Goal: Information Seeking & Learning: Understand process/instructions

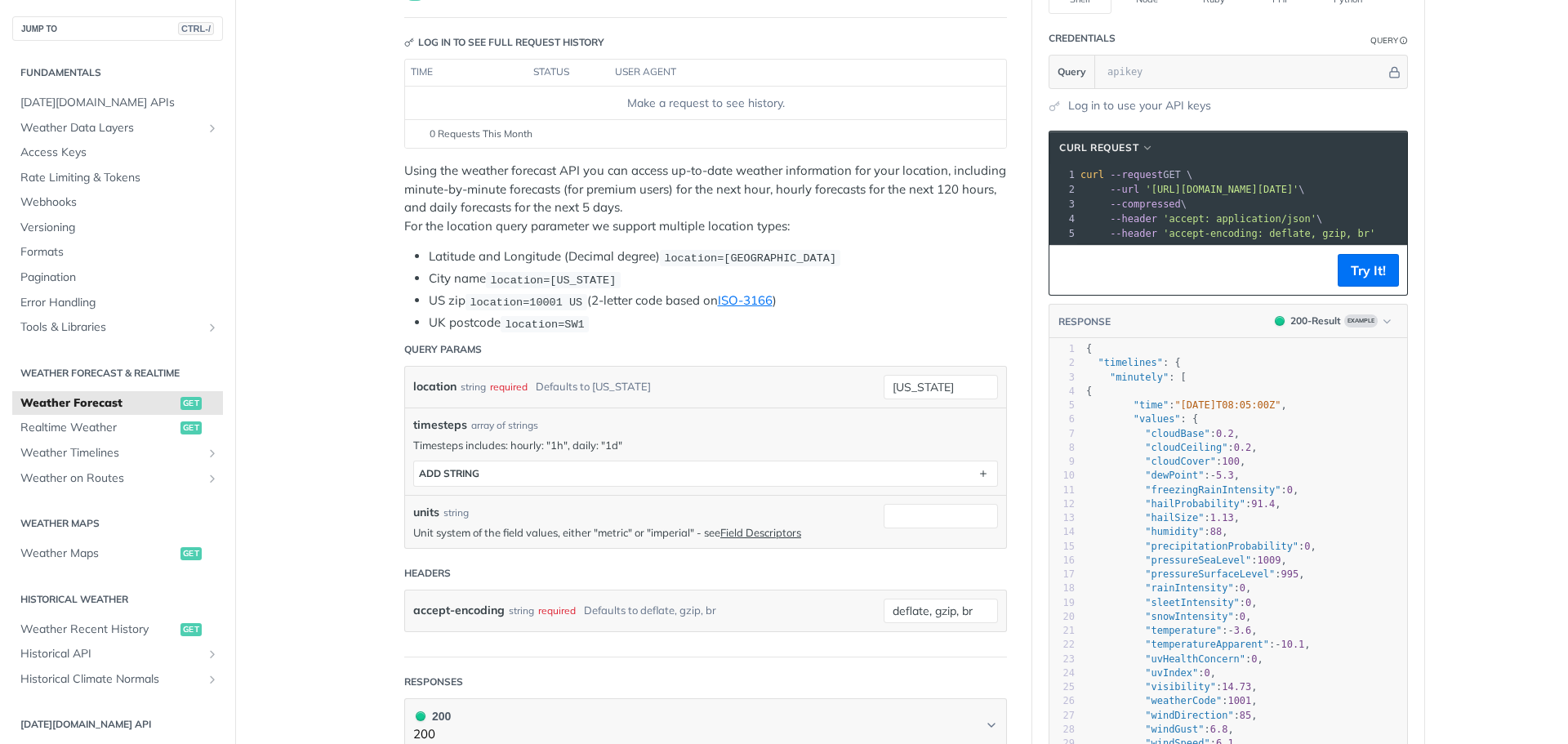
scroll to position [164, 0]
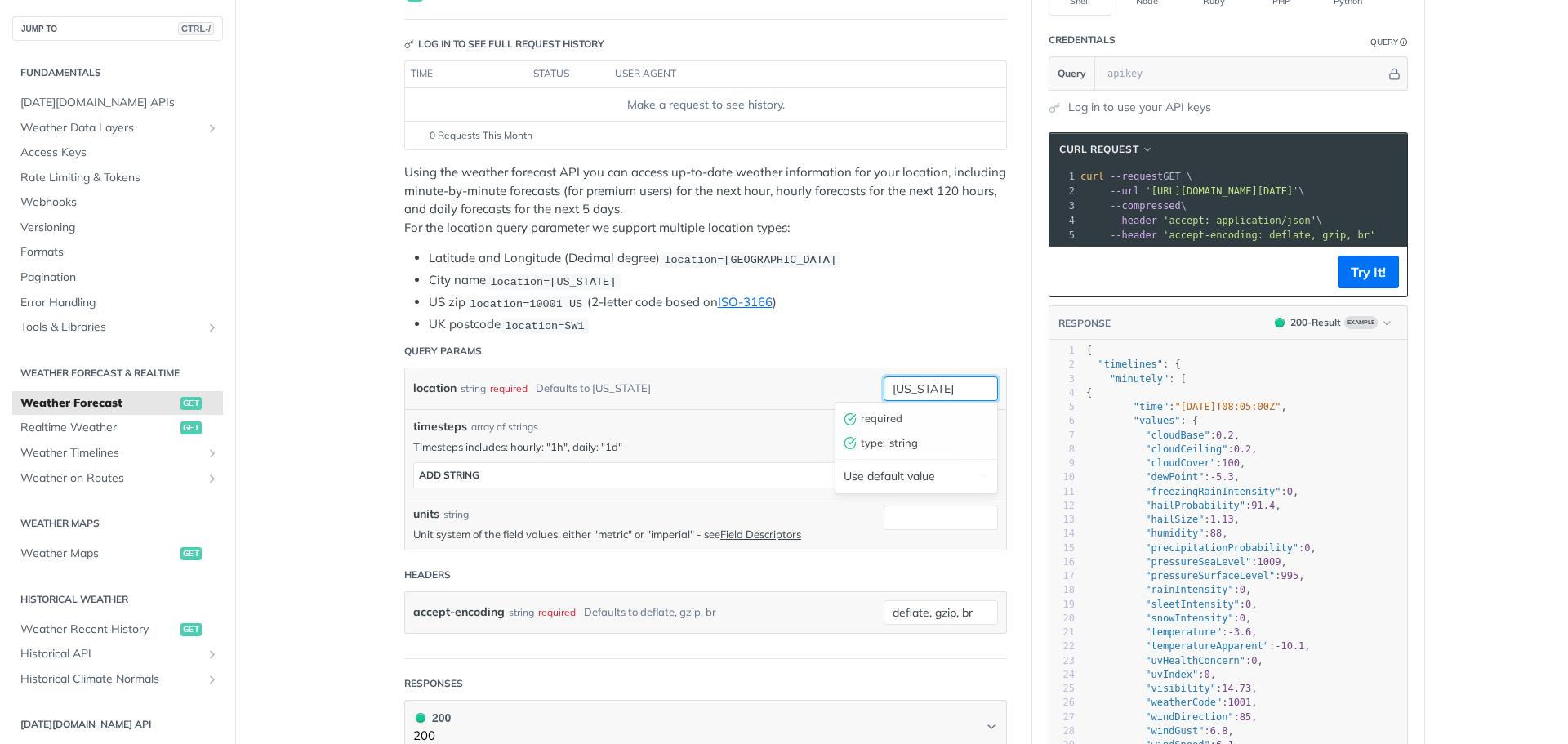
click at [949, 383] on input "new york" at bounding box center [941, 389] width 114 height 25
type input "n"
type input "vancouver"
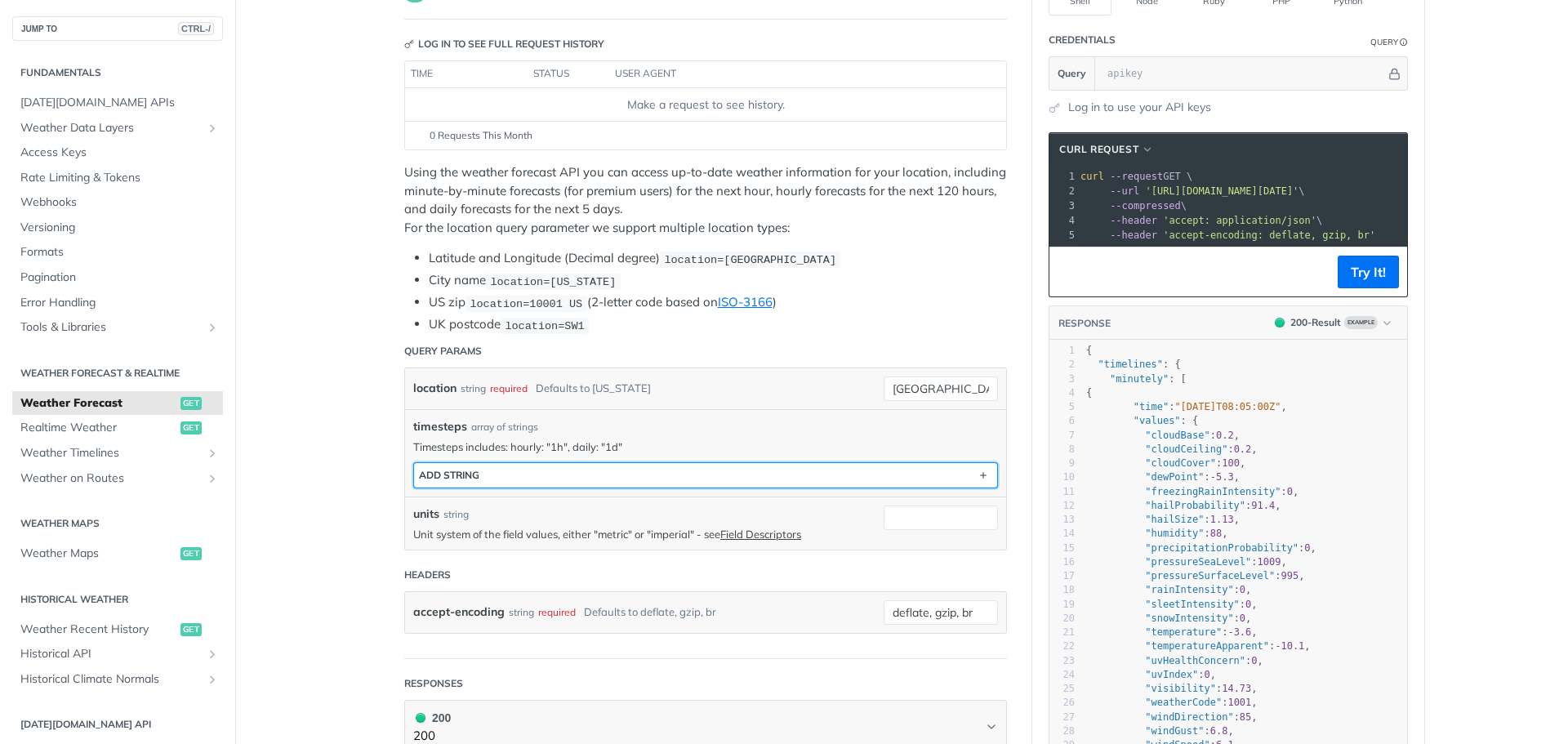
click at [739, 465] on button "ADD string" at bounding box center [705, 475] width 583 height 25
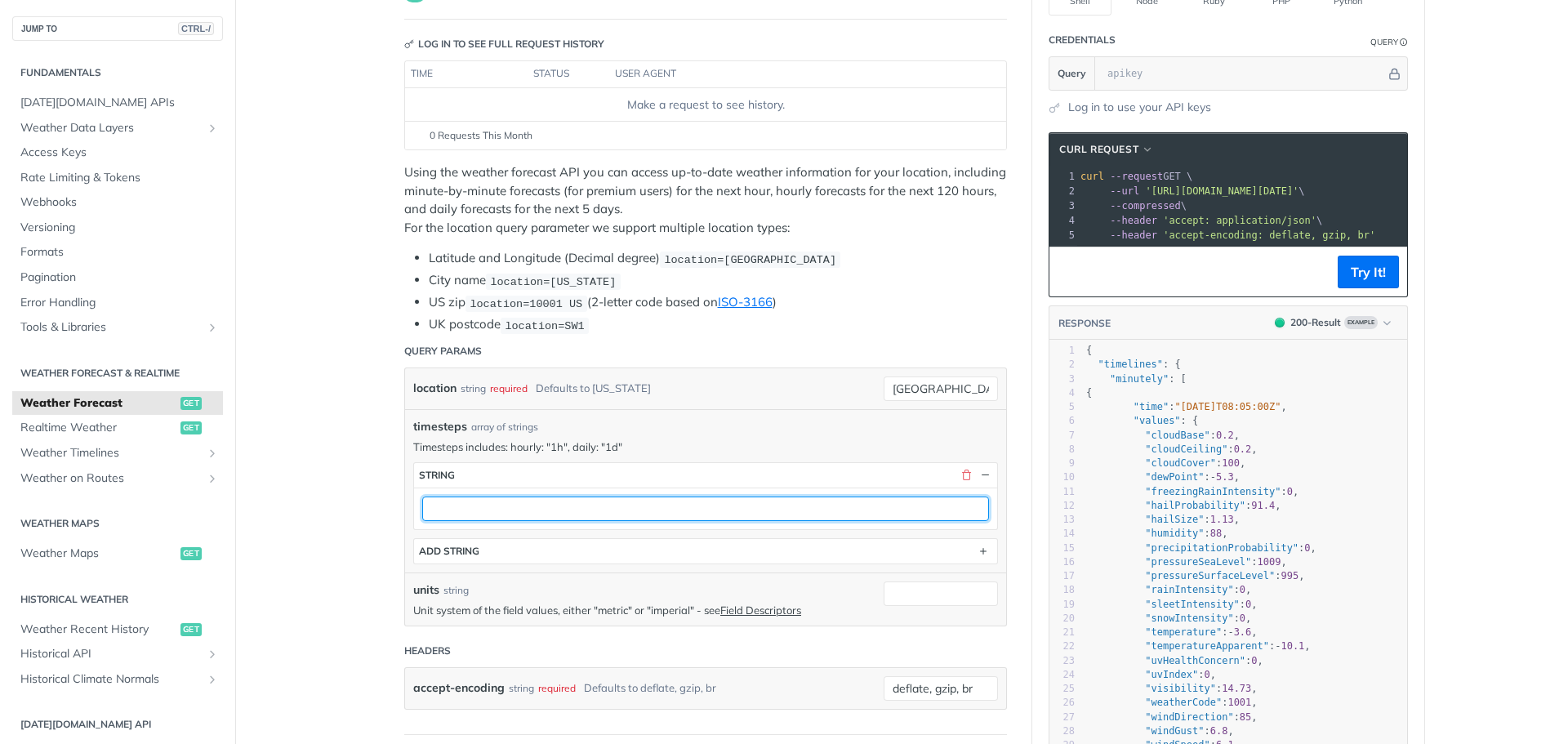
click at [554, 504] on input "text" at bounding box center [706, 509] width 567 height 25
type input "hourly:"1h""
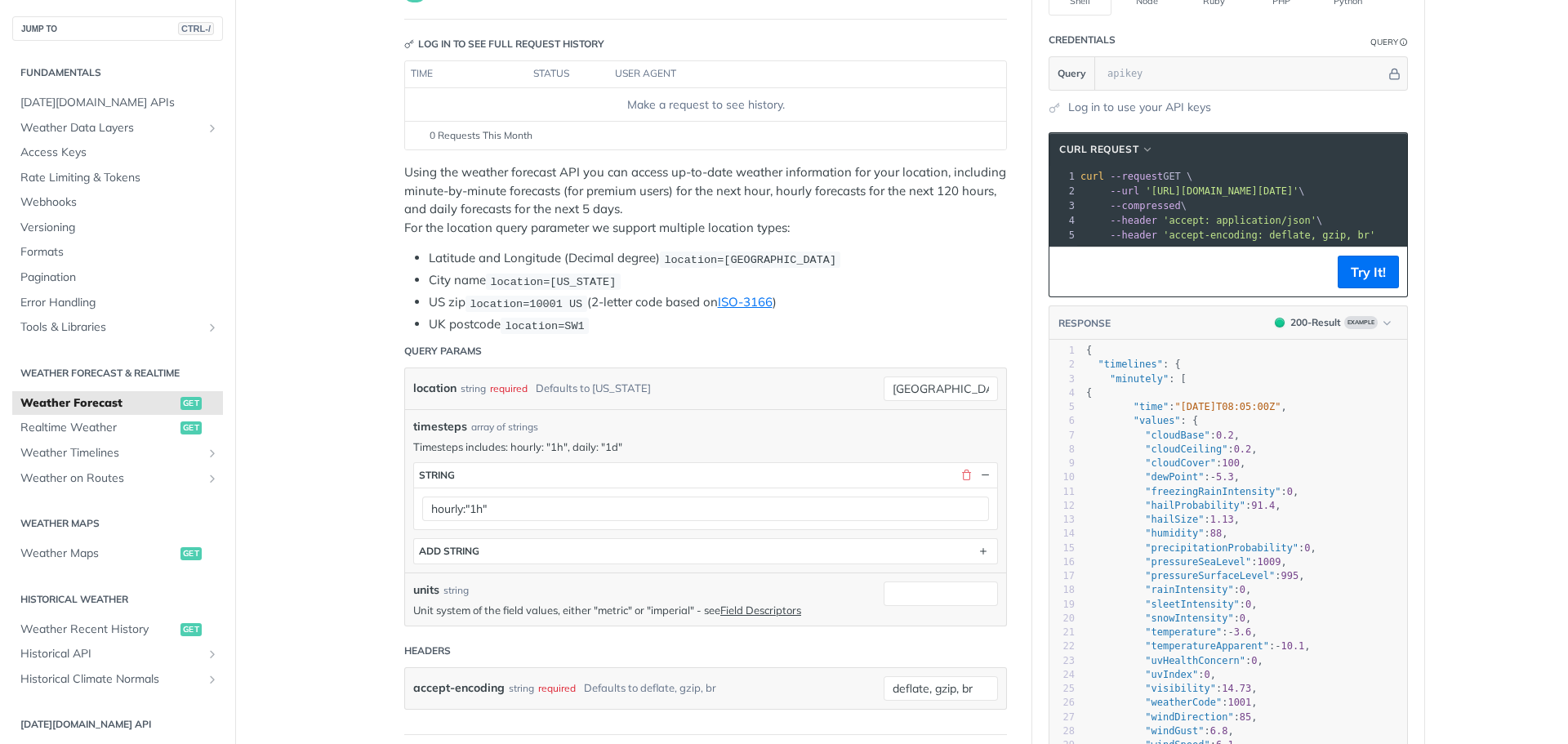
click at [463, 572] on div "units string Unit system of the field values, either "metric" or "imperial" - s…" at bounding box center [706, 599] width 602 height 53
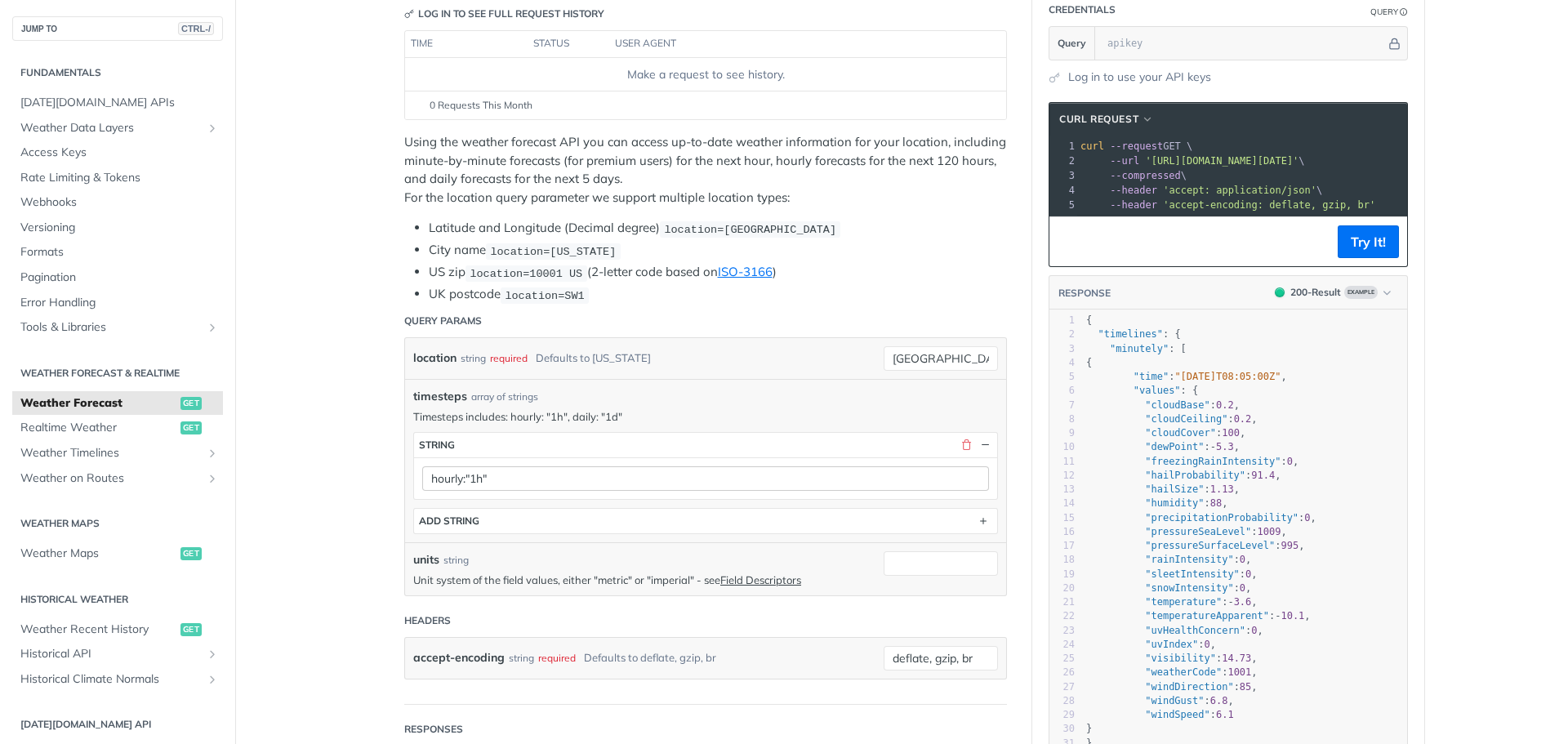
scroll to position [245, 0]
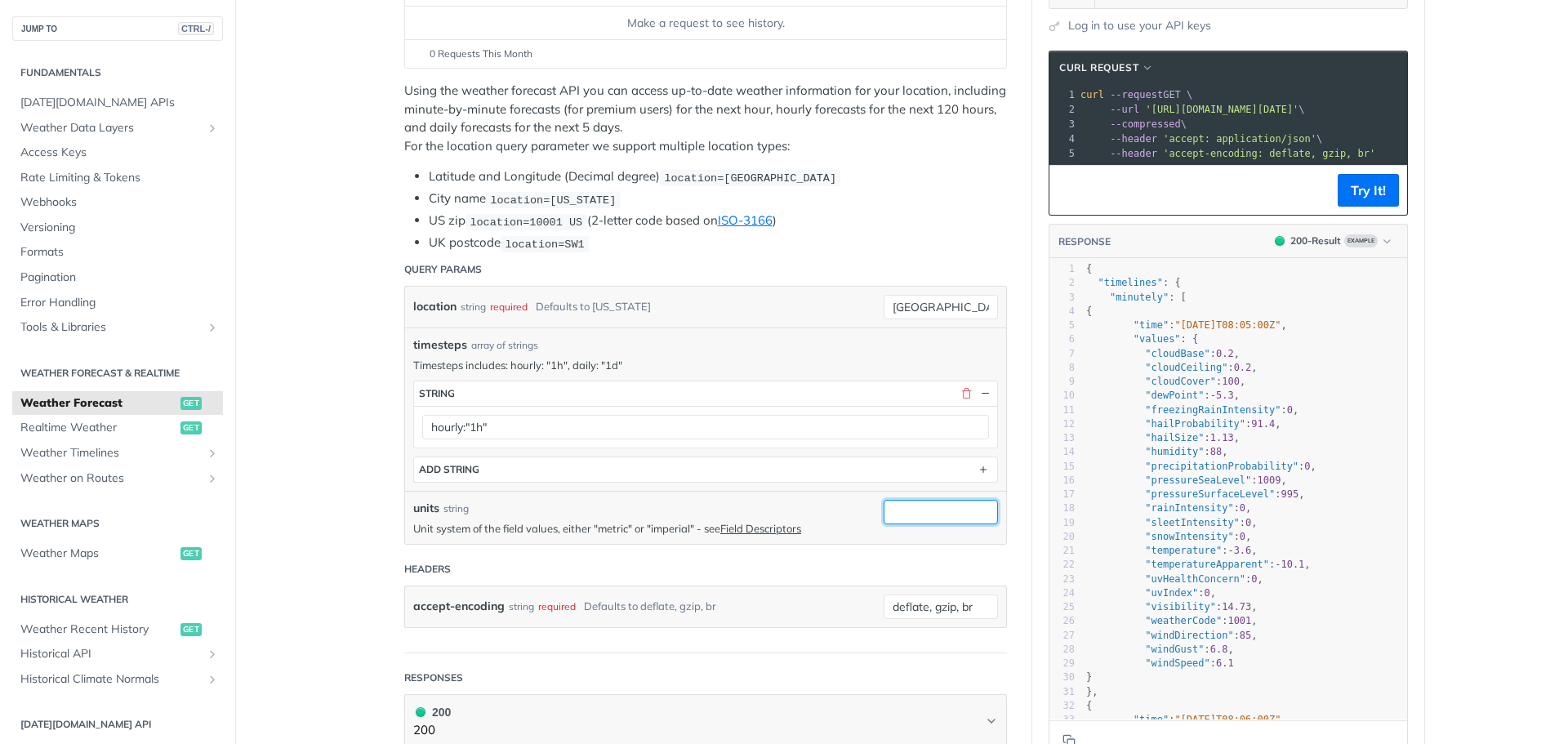
click at [887, 504] on input "units" at bounding box center [941, 513] width 114 height 25
type input "metric"
click at [726, 549] on form "Query Params location string required Defaults to new york vancouver timesteps …" at bounding box center [705, 454] width 602 height 400
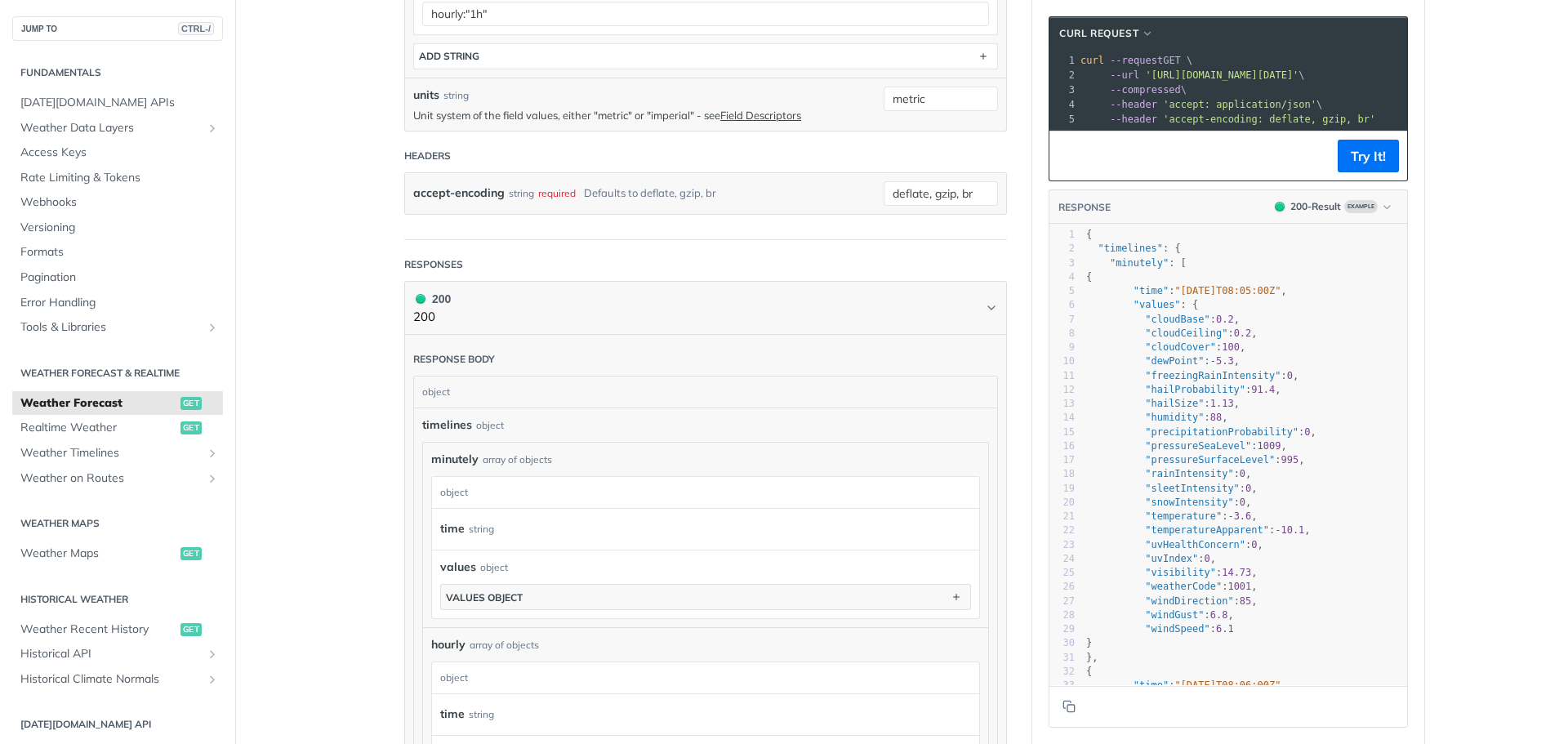
scroll to position [86, 0]
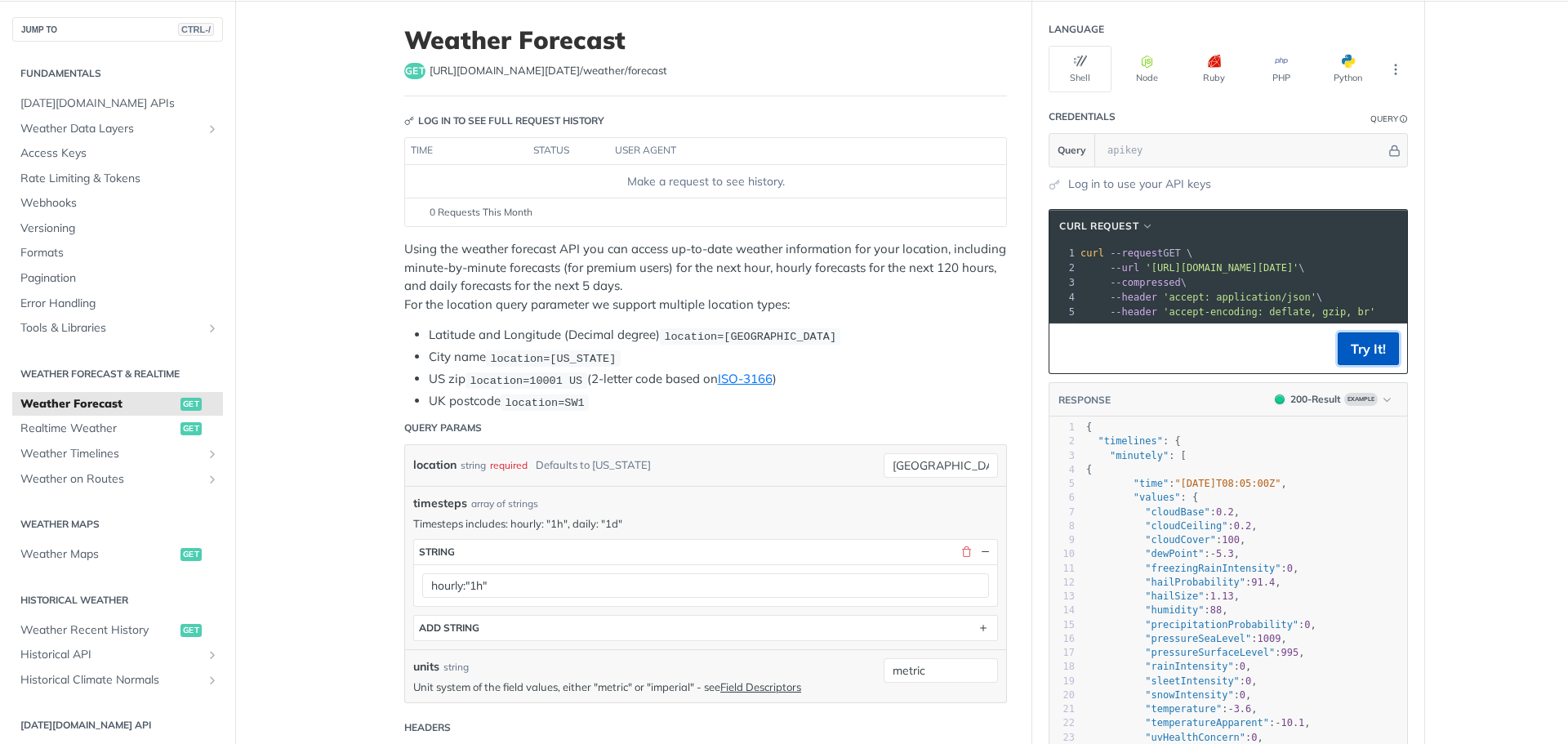
click at [1352, 363] on button "Try It!" at bounding box center [1368, 349] width 61 height 33
click at [1148, 72] on button "Node" at bounding box center [1147, 69] width 63 height 46
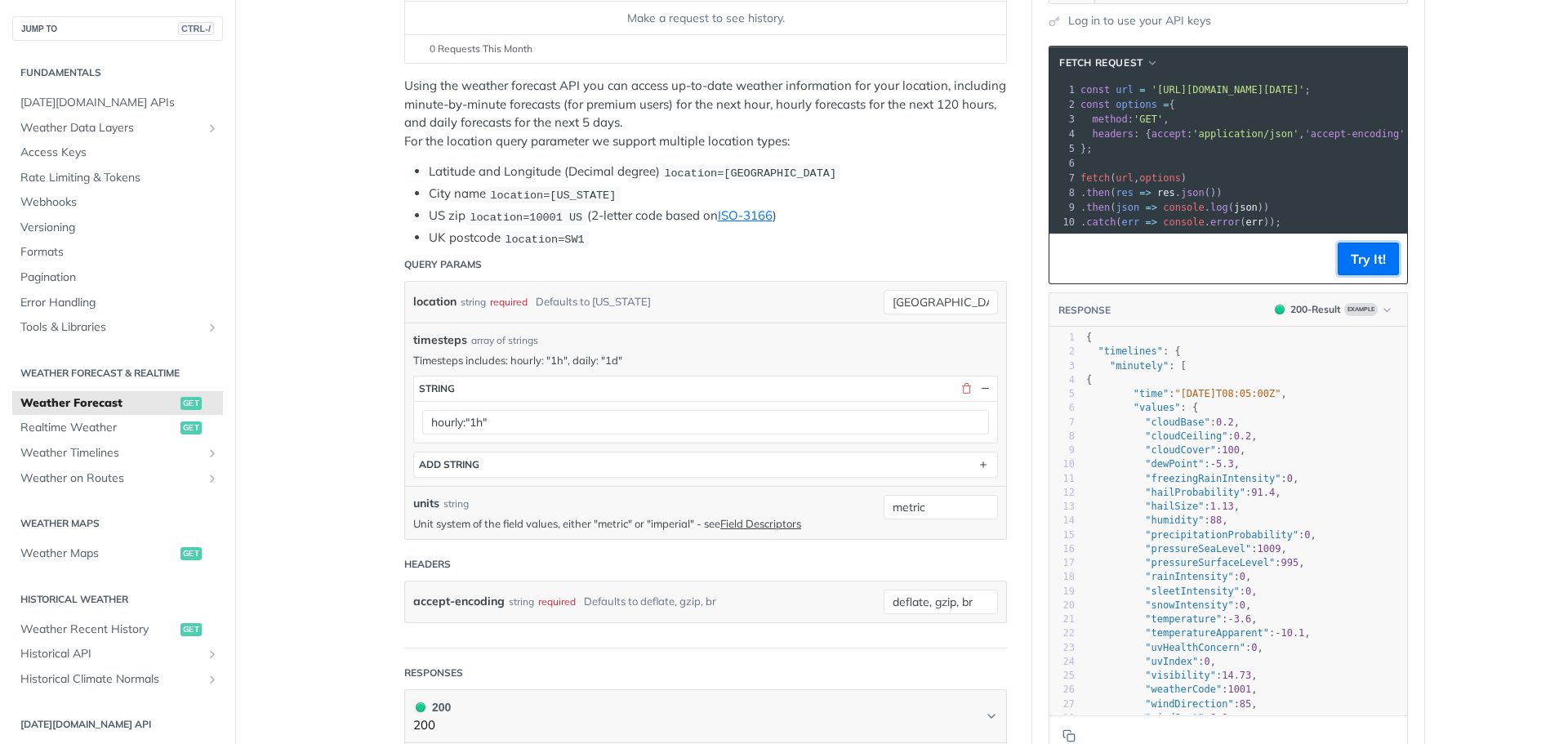
click at [1346, 275] on button "Try It!" at bounding box center [1368, 259] width 61 height 33
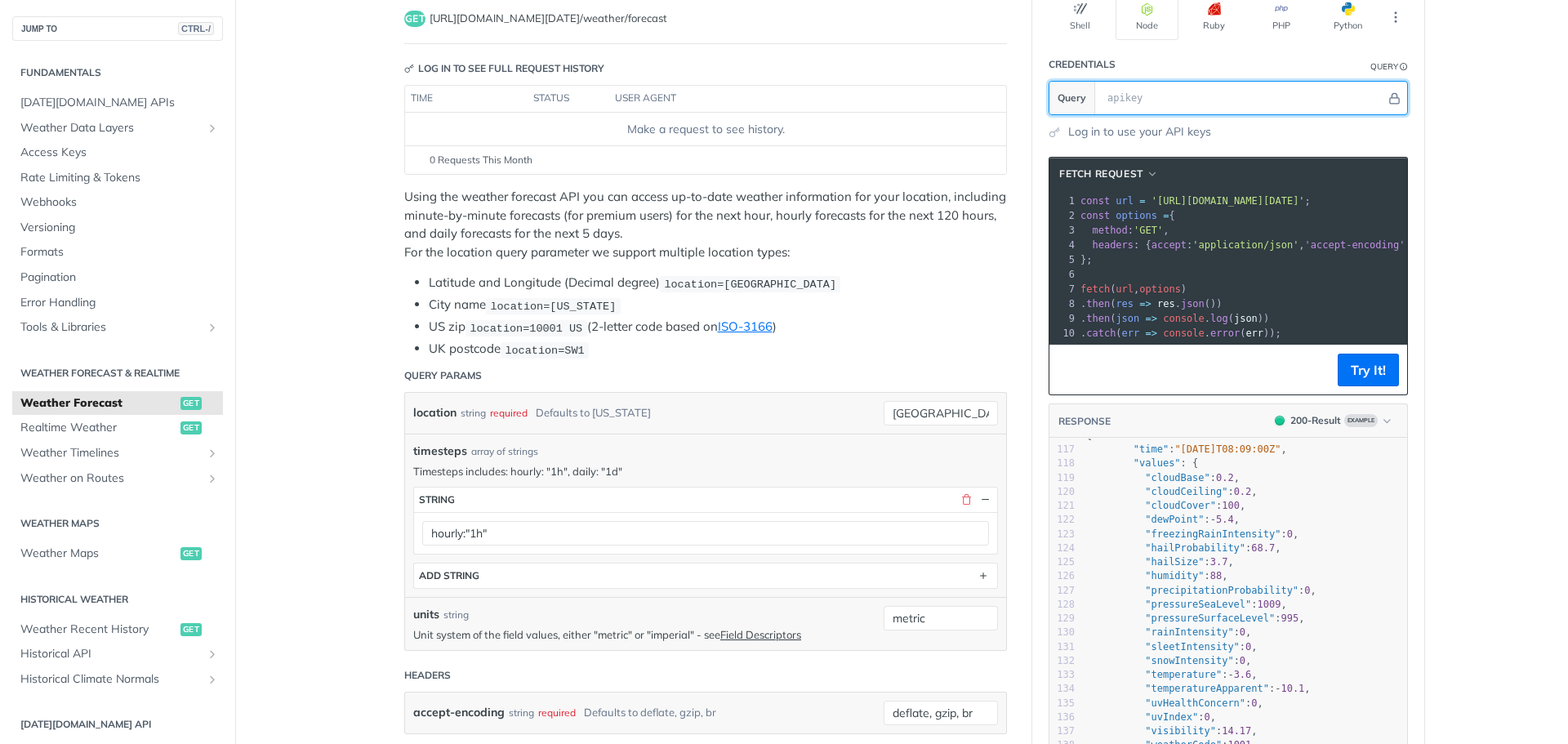
scroll to position [0, 0]
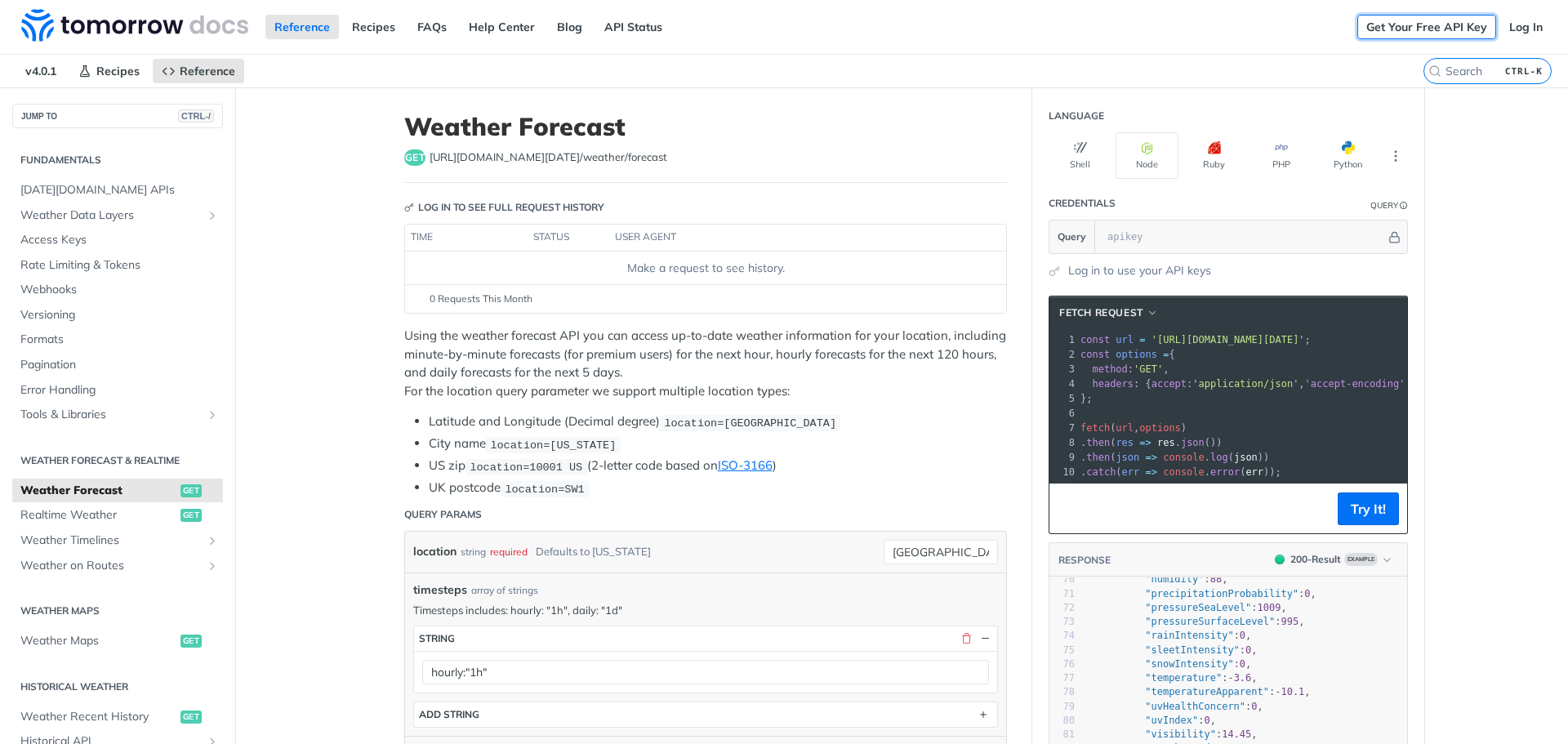
click at [1427, 30] on link "Get Your Free API Key" at bounding box center [1427, 28] width 139 height 25
click at [618, 27] on link "API Status" at bounding box center [633, 28] width 76 height 25
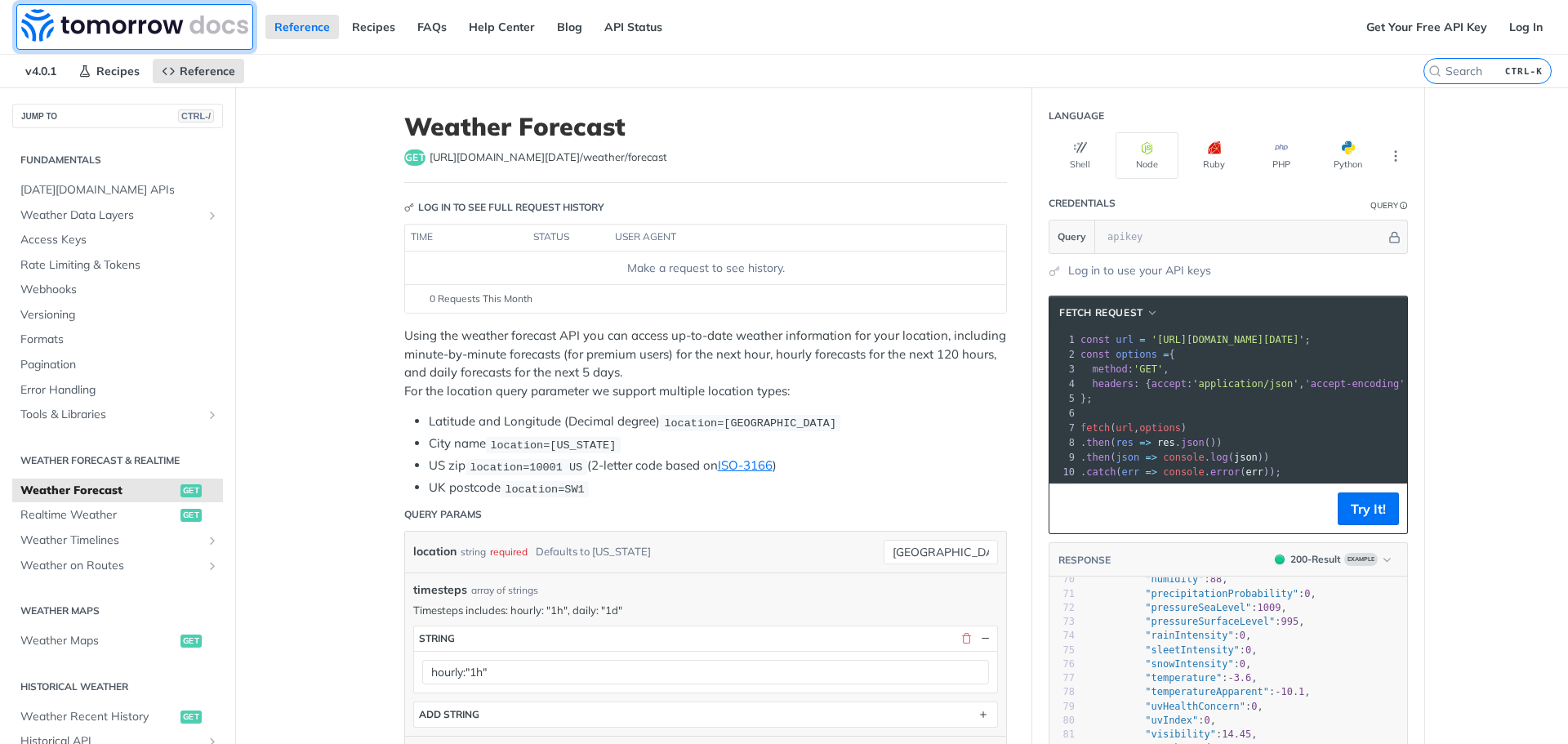
click at [148, 21] on img at bounding box center [134, 25] width 227 height 33
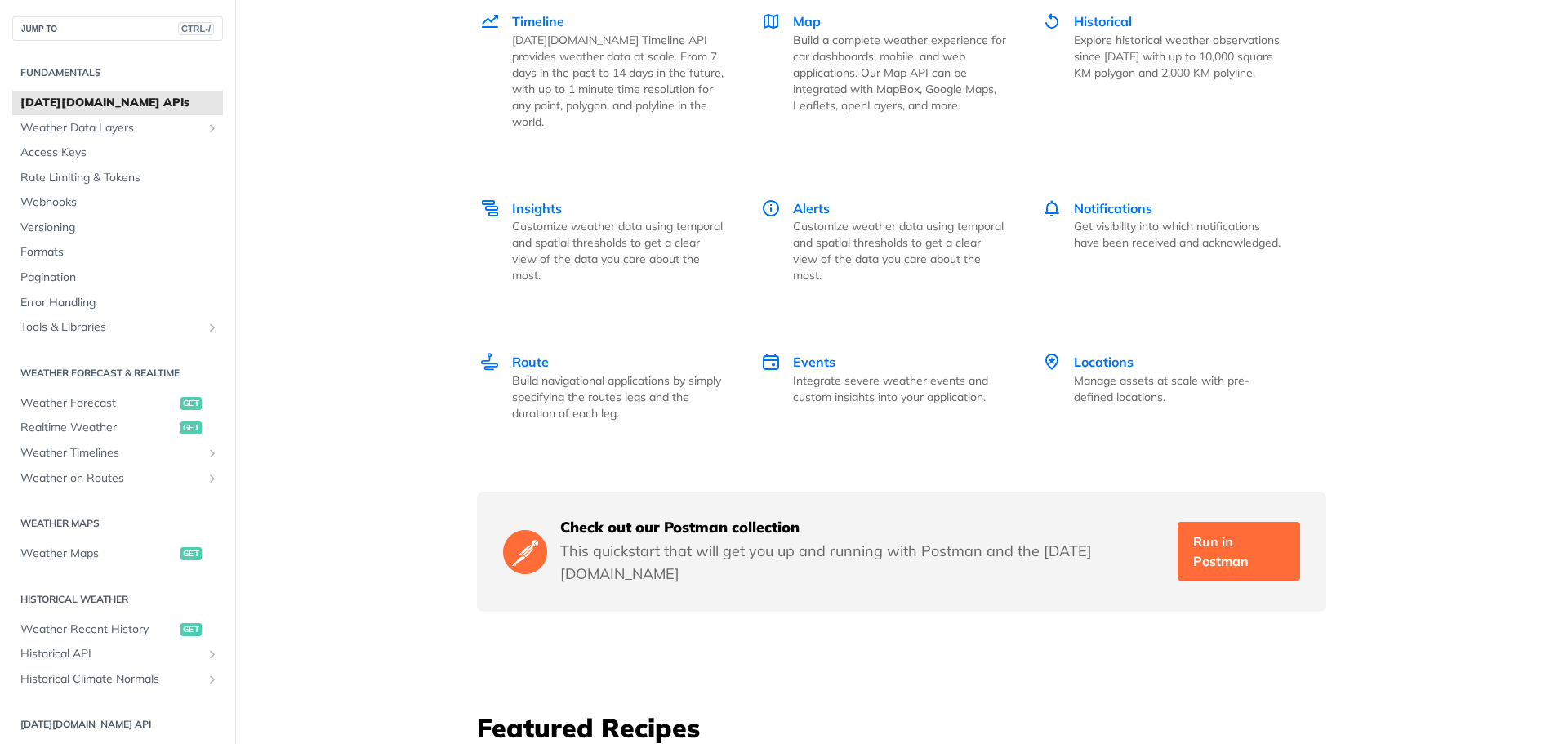
scroll to position [2369, 0]
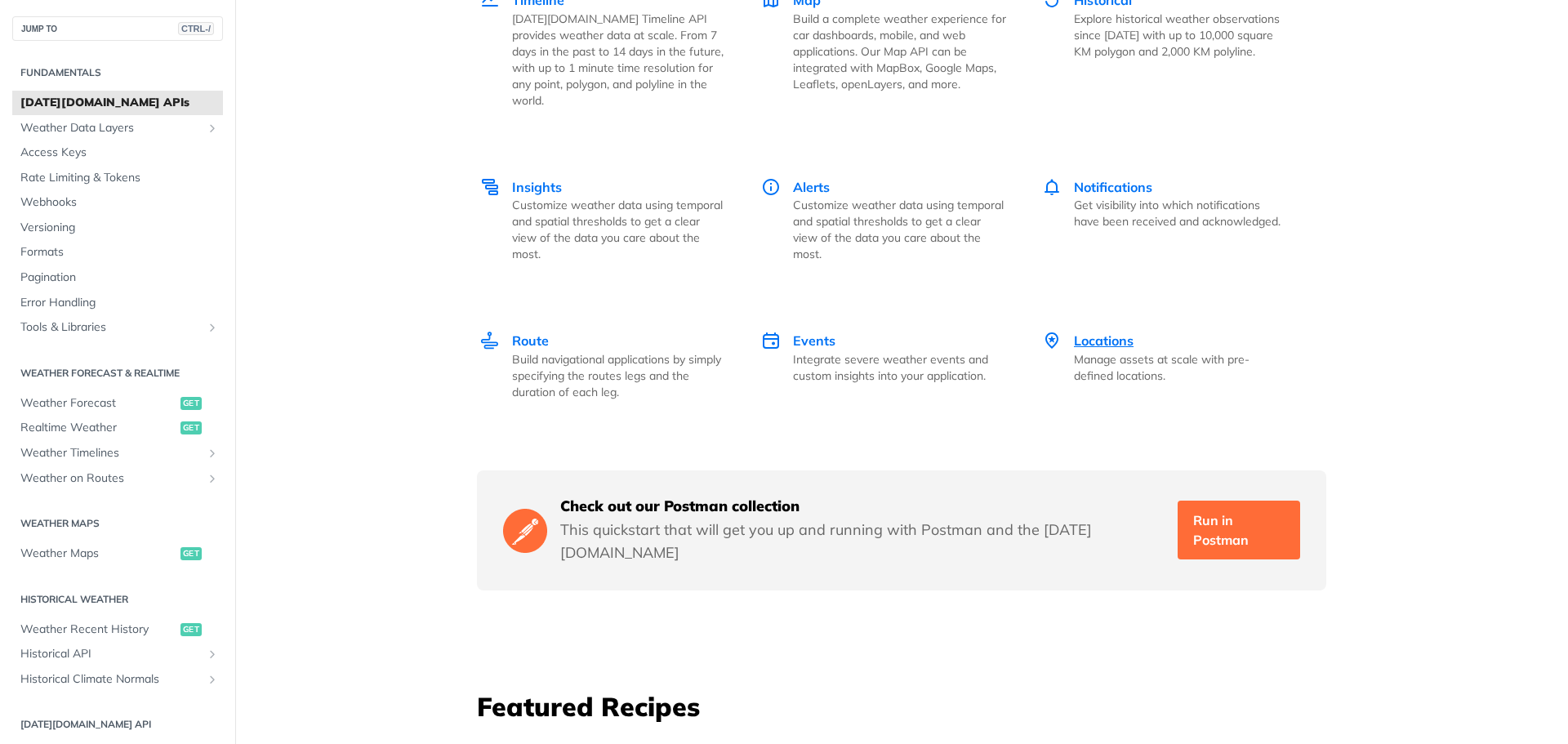
click at [1103, 333] on span "Locations" at bounding box center [1103, 341] width 60 height 16
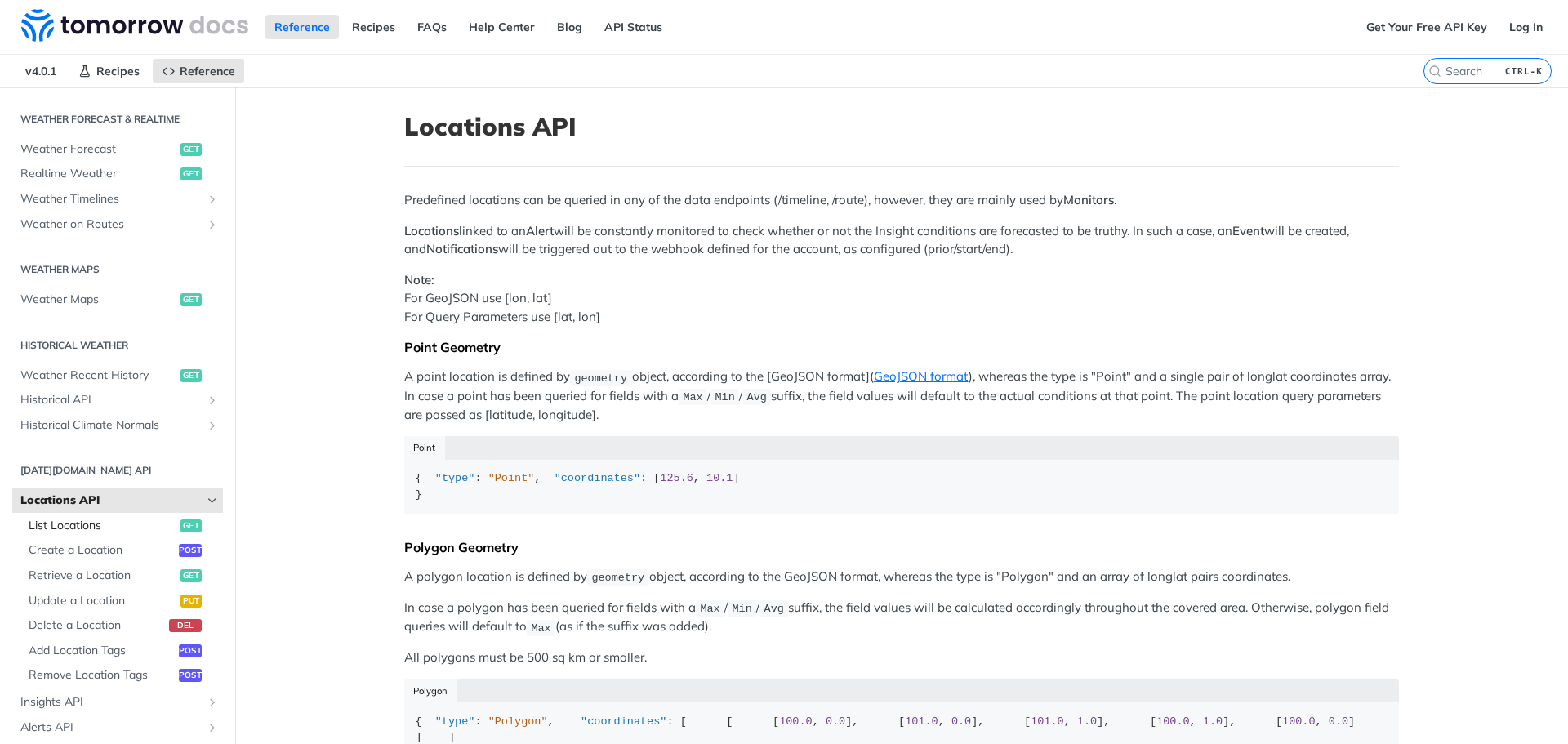
click at [78, 522] on span "List Locations" at bounding box center [102, 526] width 148 height 16
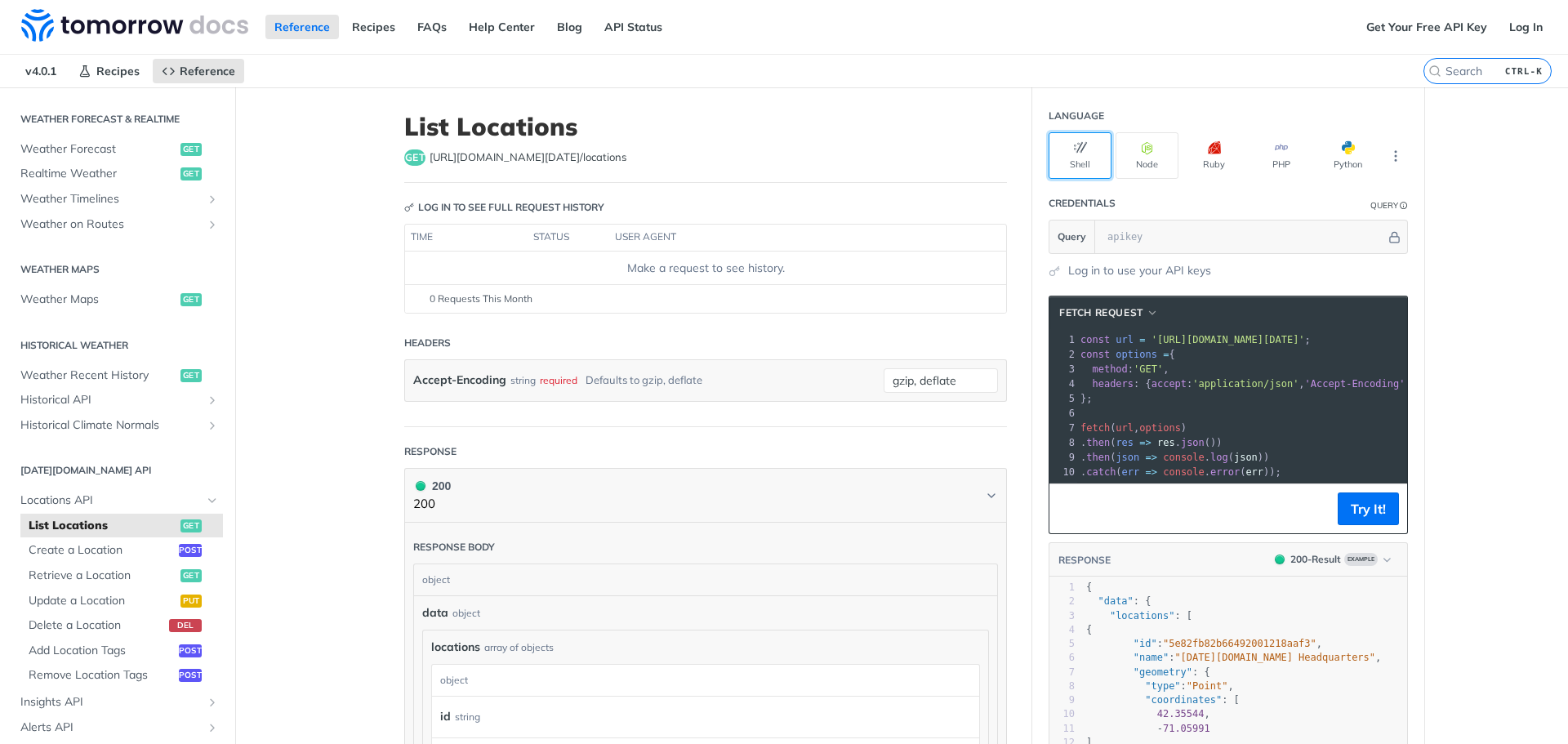
click at [1074, 152] on icon "button" at bounding box center [1080, 148] width 13 height 13
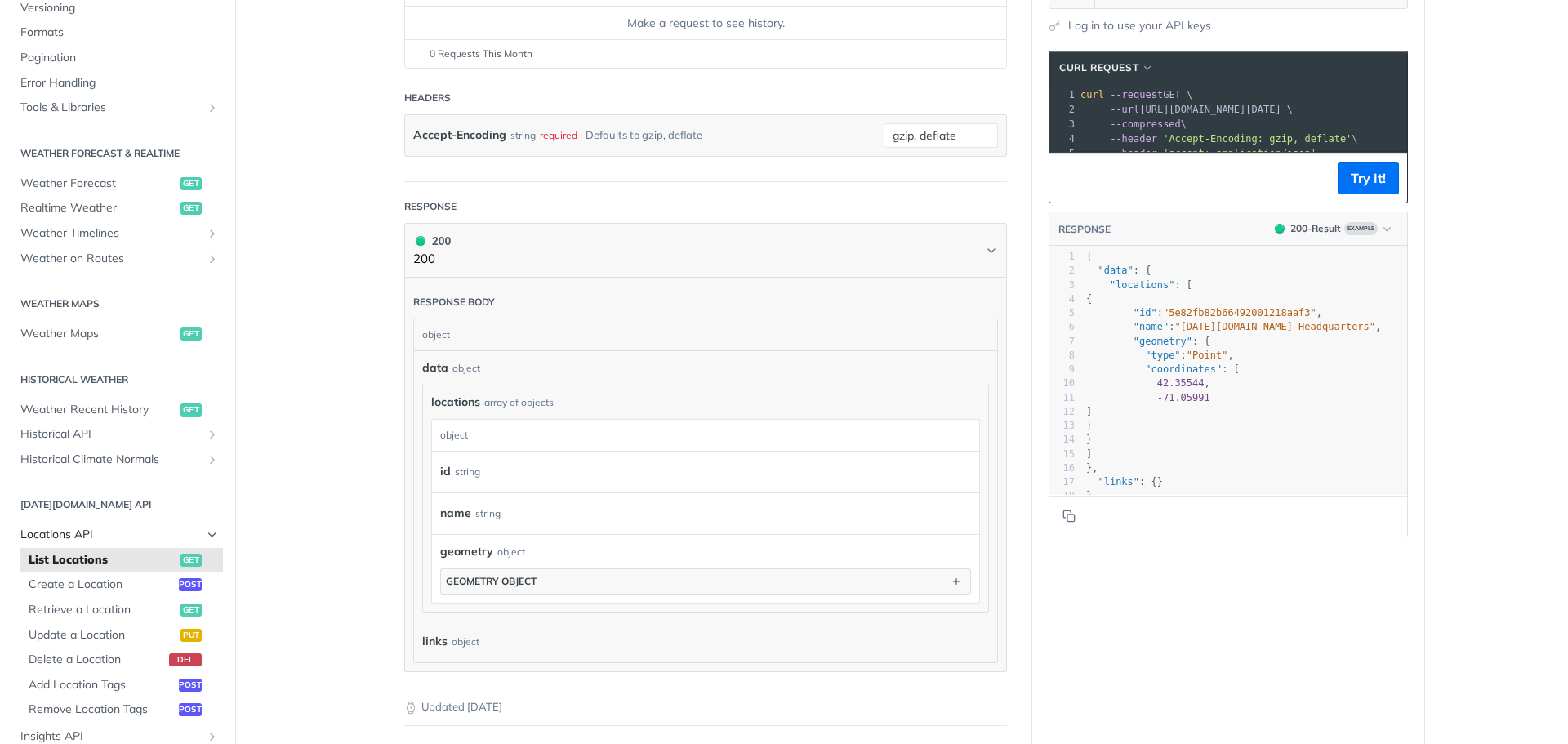
scroll to position [191, 0]
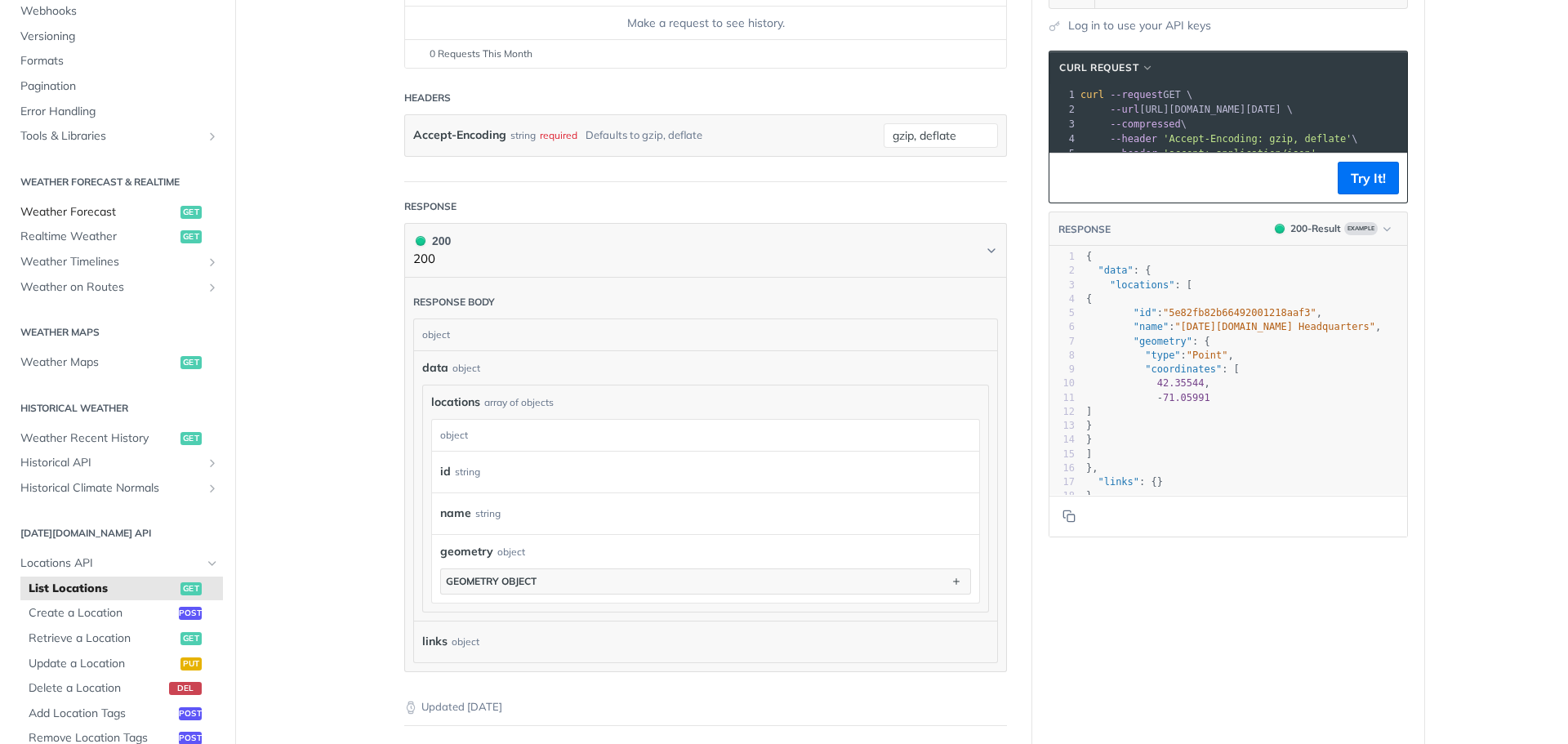
click at [181, 213] on span "get" at bounding box center [191, 212] width 21 height 13
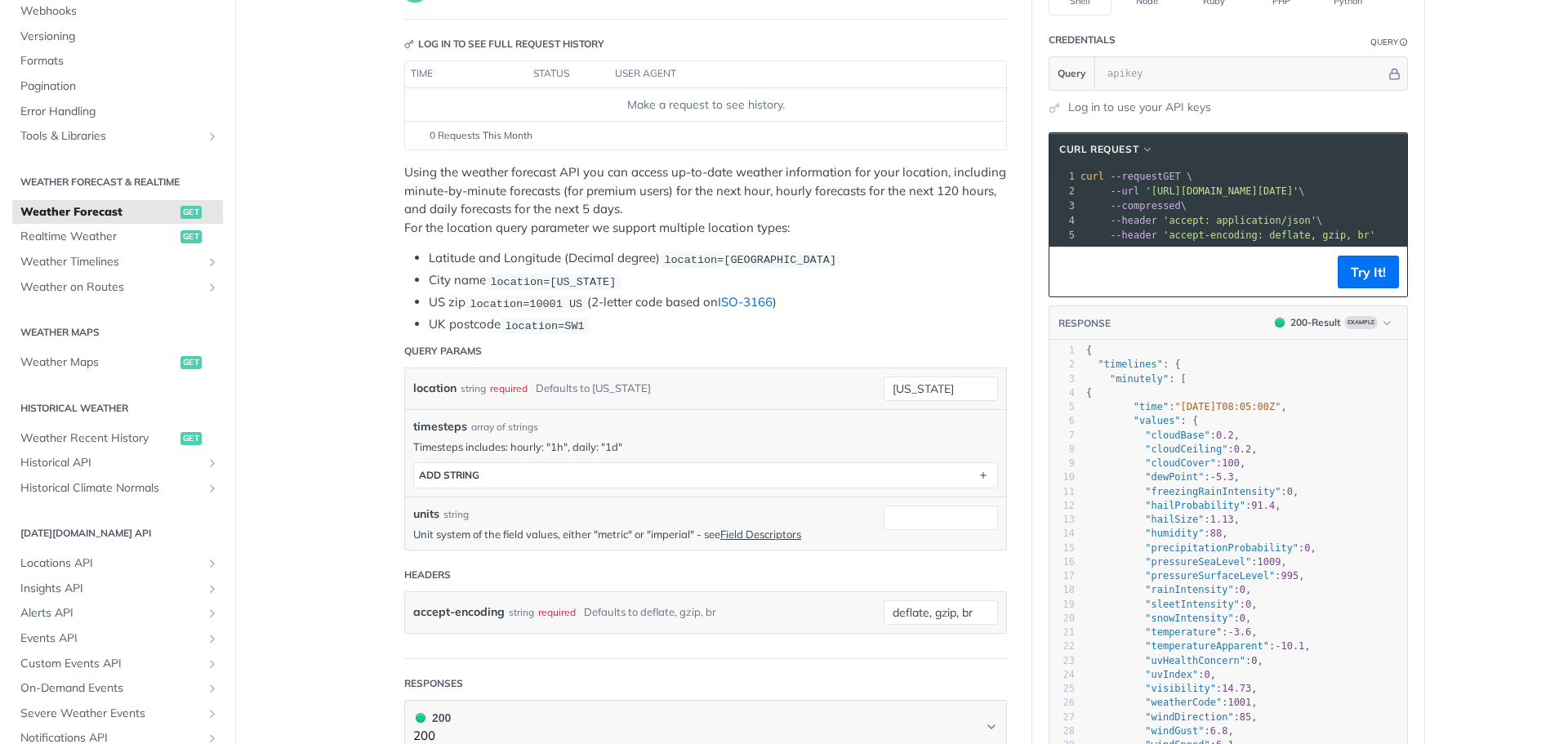
click at [757, 305] on link "ISO-3166" at bounding box center [745, 301] width 54 height 15
drag, startPoint x: 943, startPoint y: 384, endPoint x: 830, endPoint y: 397, distance: 113.7
click at [837, 395] on div "location string required Defaults to [US_STATE] [US_STATE] required type : stri…" at bounding box center [706, 389] width 602 height 41
type input "v"
type input "kelowna"
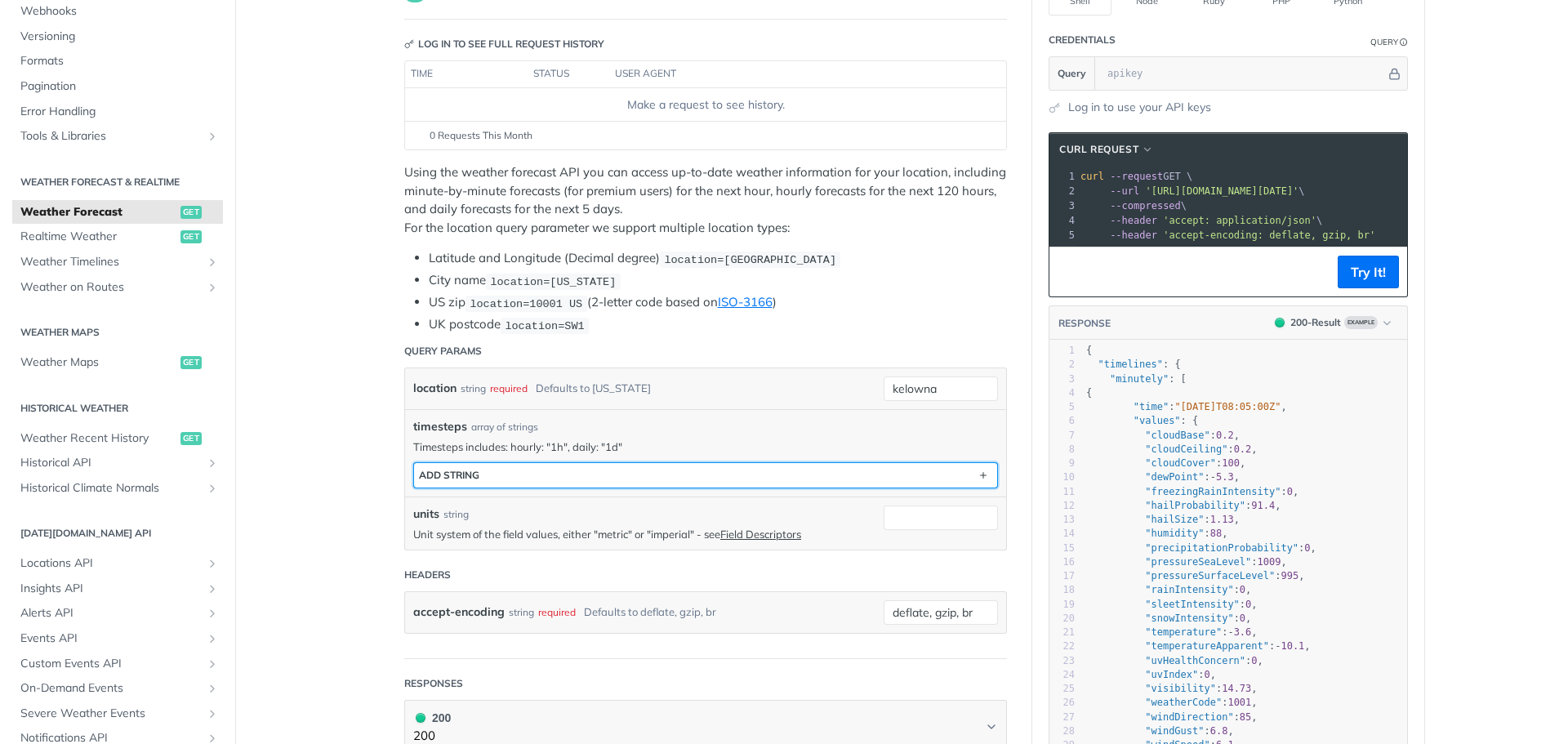
click at [695, 479] on button "ADD string" at bounding box center [705, 475] width 583 height 25
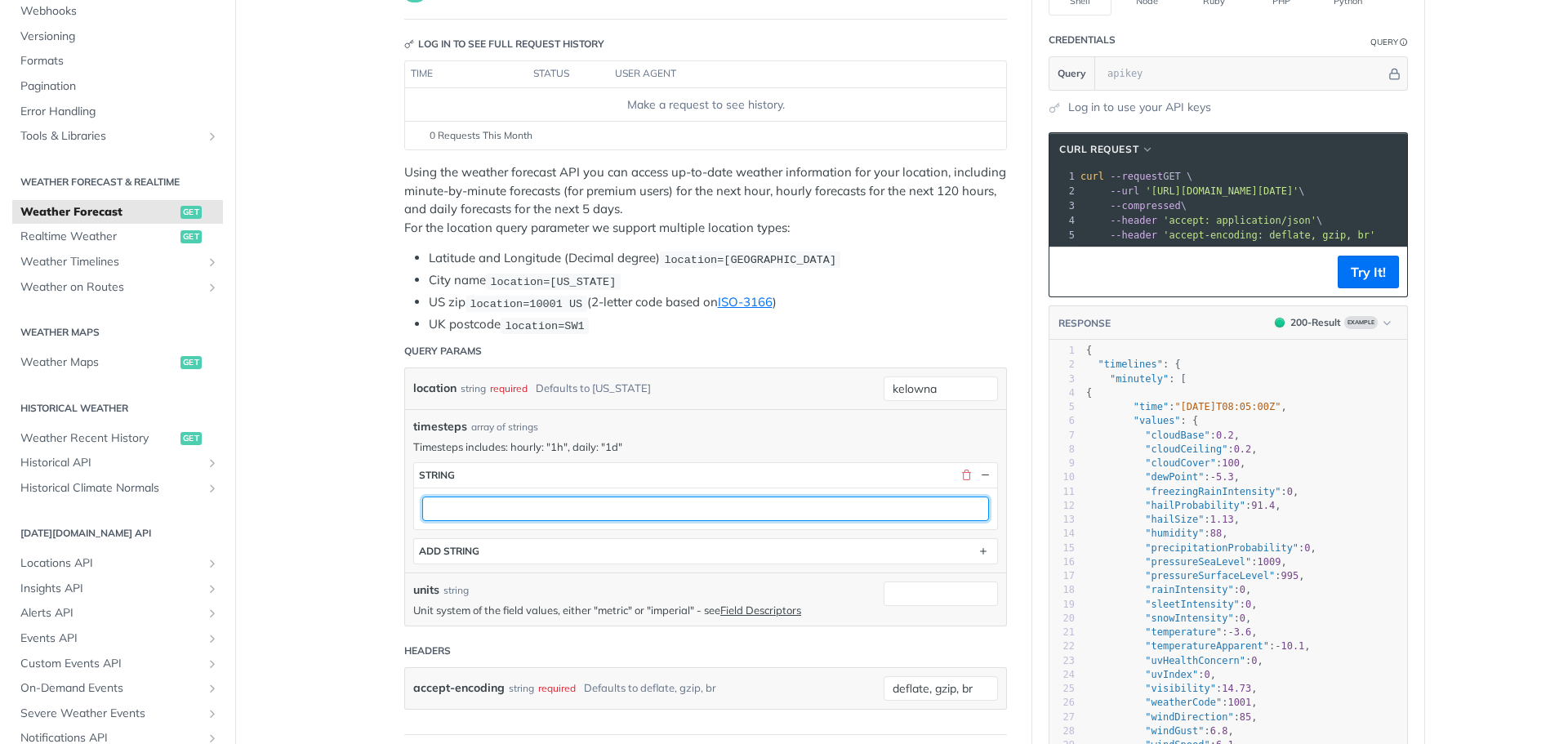
click at [686, 509] on input "text" at bounding box center [706, 509] width 567 height 25
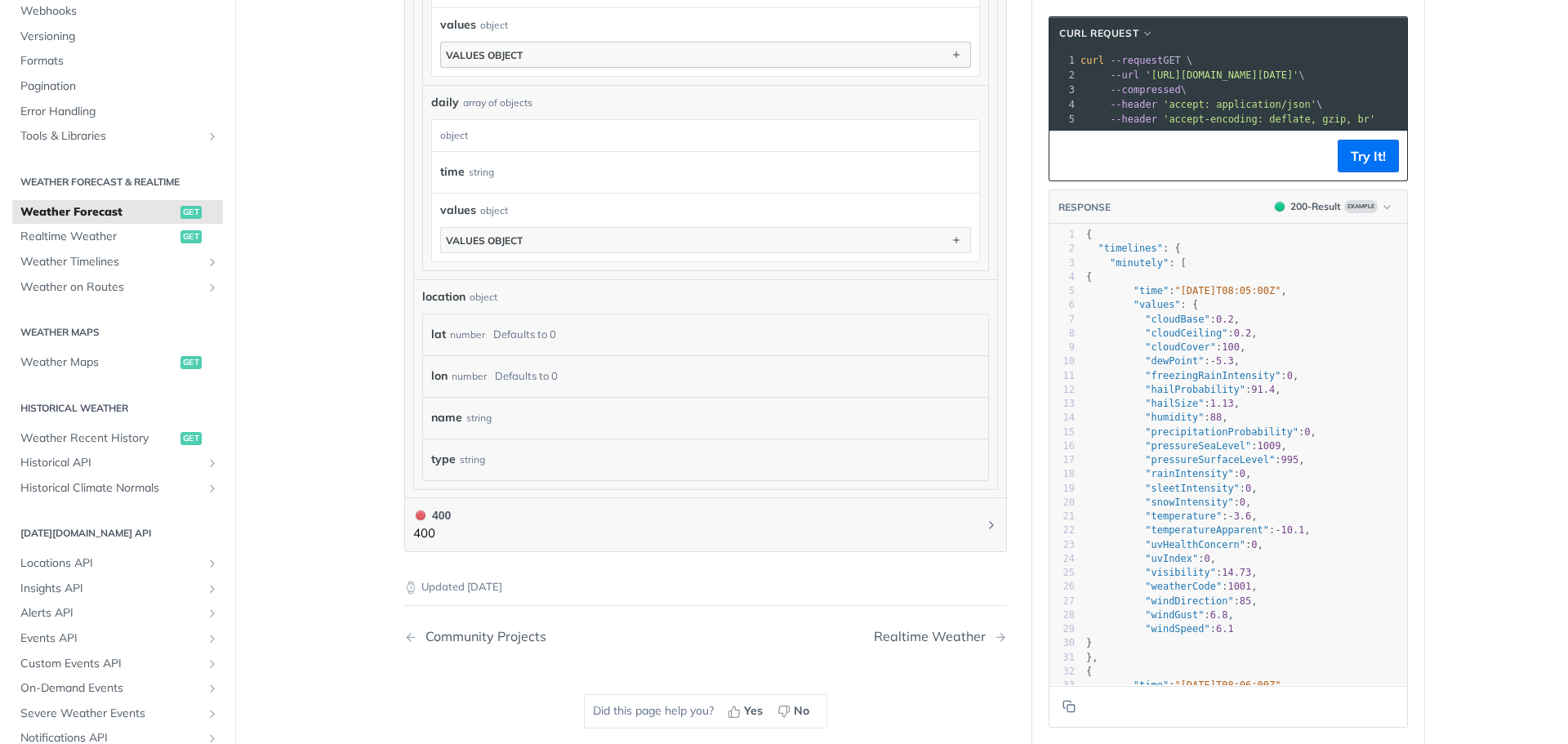
scroll to position [1388, 0]
type input ""1h""
click at [913, 632] on div "Realtime Weather" at bounding box center [934, 634] width 120 height 15
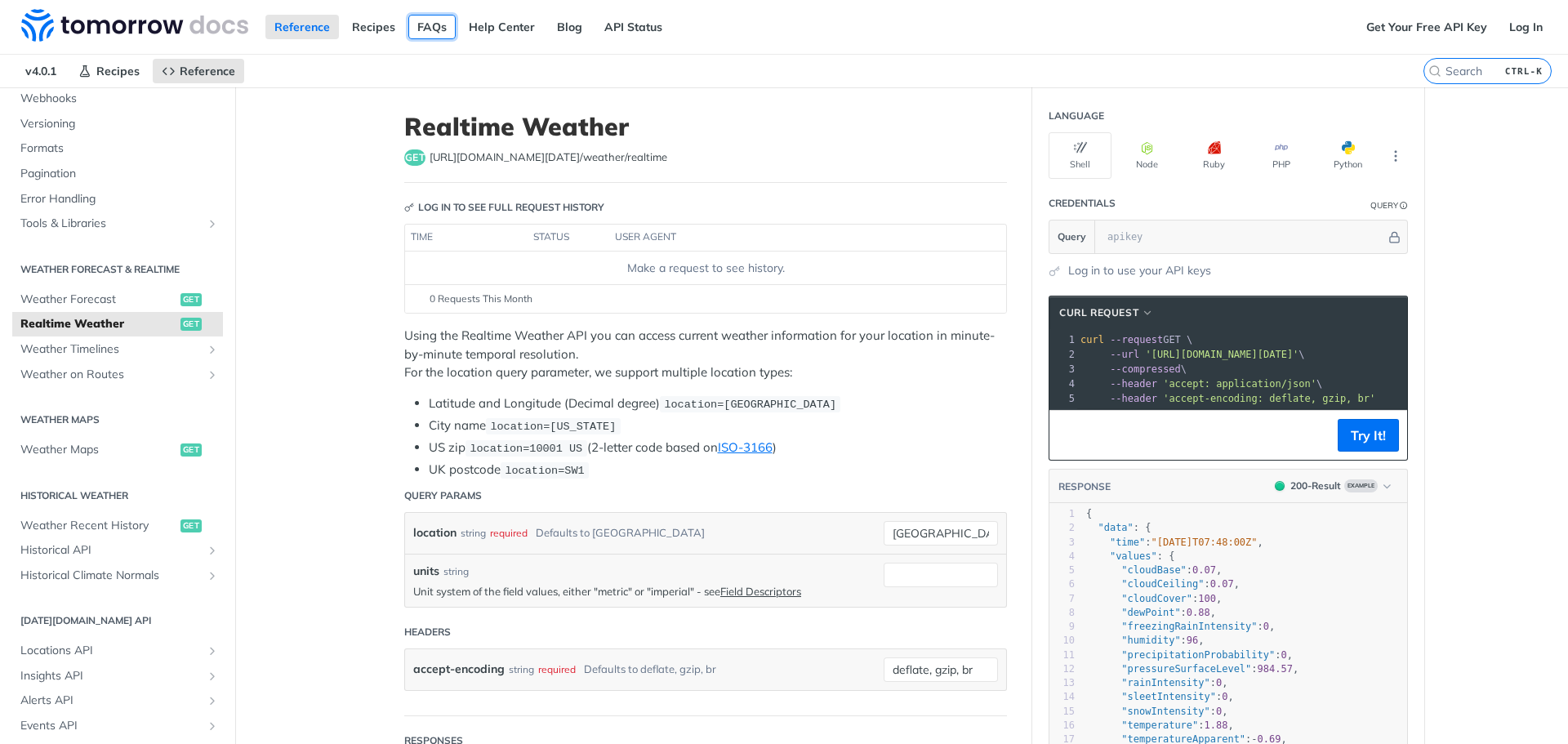
click at [434, 28] on link "FAQs" at bounding box center [432, 28] width 47 height 25
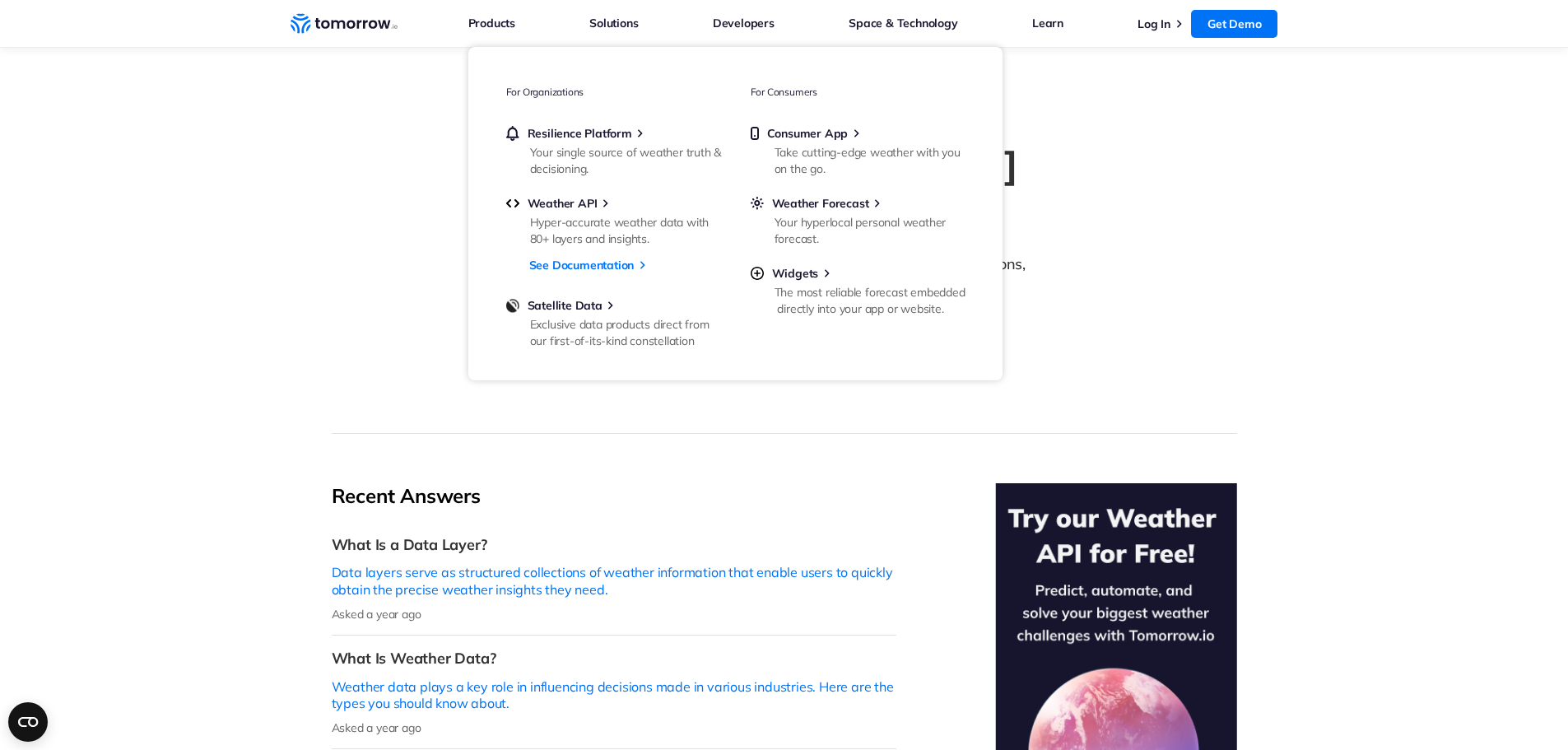
click at [320, 27] on icon "Weather Intelligence Solutions" at bounding box center [344, 23] width 107 height 21
